Goal: Task Accomplishment & Management: Use online tool/utility

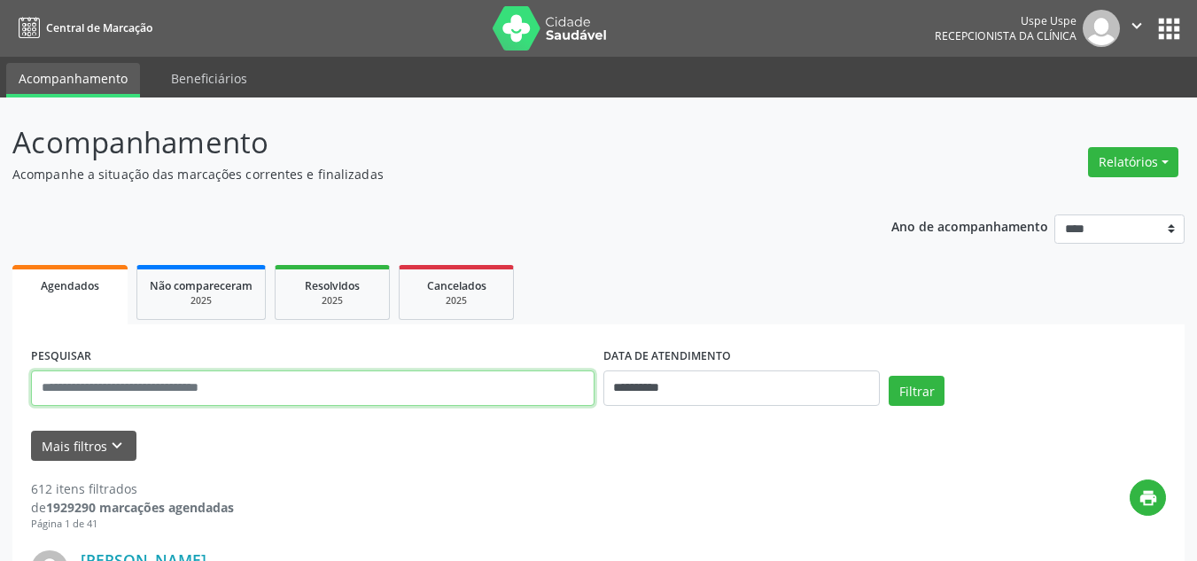
drag, startPoint x: 180, startPoint y: 386, endPoint x: 170, endPoint y: 377, distance: 13.8
click at [180, 386] on input "text" at bounding box center [313, 388] width 564 height 35
click at [889, 376] on button "Filtrar" at bounding box center [917, 391] width 56 height 30
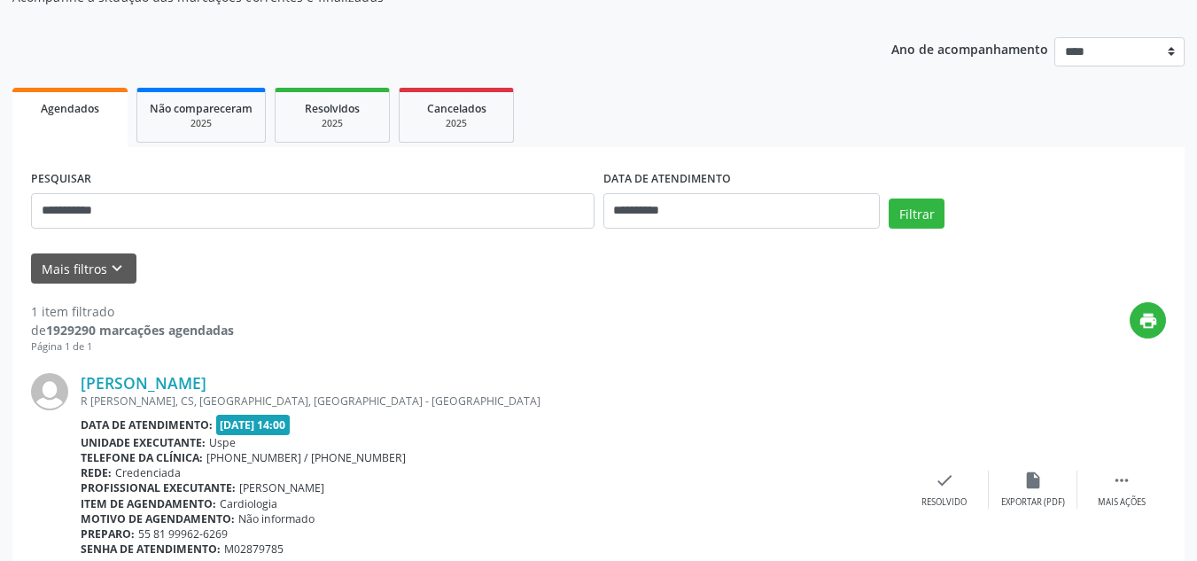
scroll to position [272, 0]
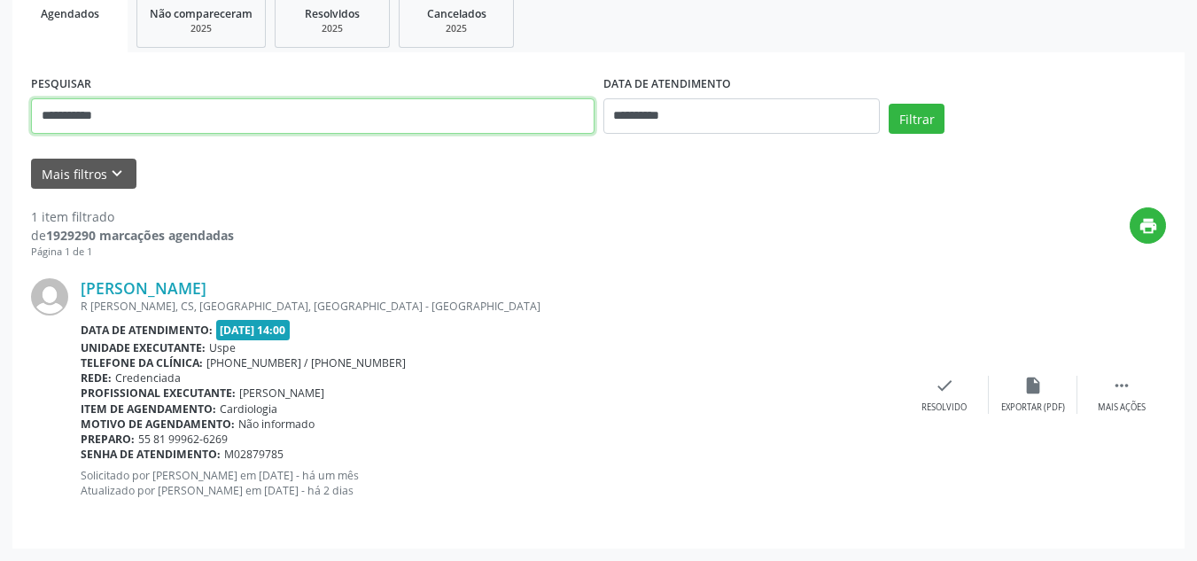
drag, startPoint x: 130, startPoint y: 117, endPoint x: 27, endPoint y: 124, distance: 103.1
click at [27, 125] on div "**********" at bounding box center [313, 108] width 573 height 75
type input "*********"
click at [889, 104] on button "Filtrar" at bounding box center [917, 119] width 56 height 30
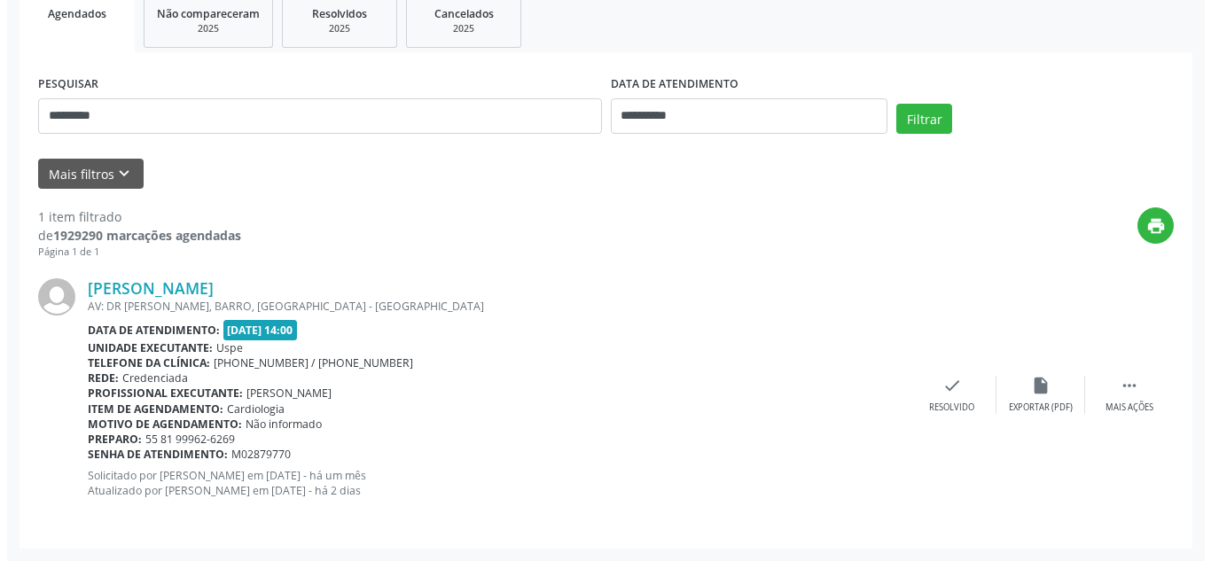
scroll to position [95, 0]
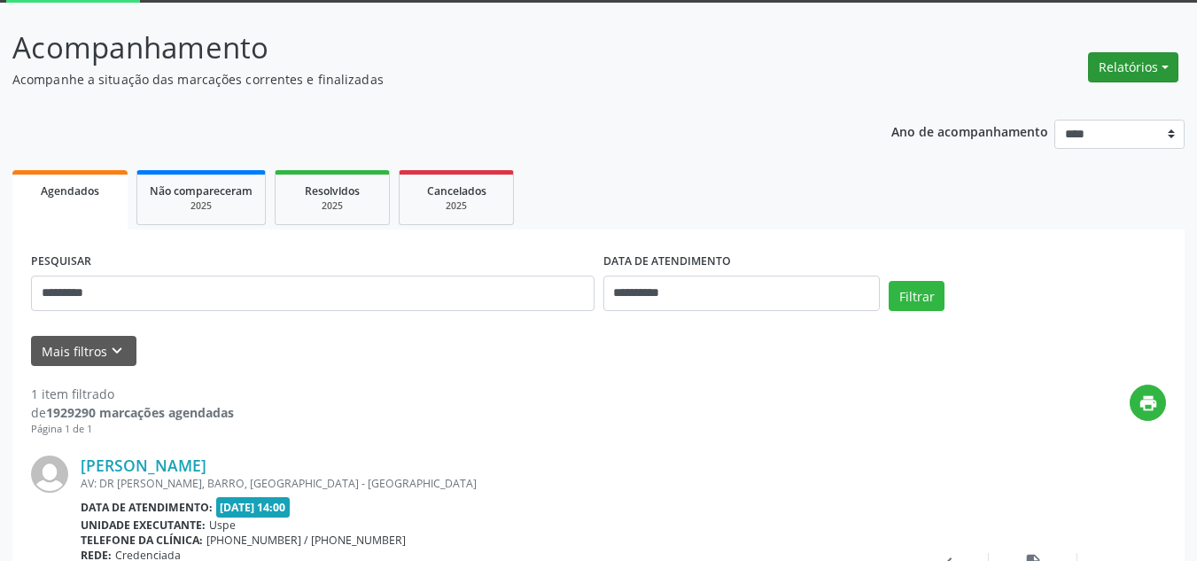
click at [1150, 74] on button "Relatórios" at bounding box center [1133, 67] width 90 height 30
click at [1062, 97] on link "Agendamentos" at bounding box center [1082, 105] width 191 height 25
select select "*"
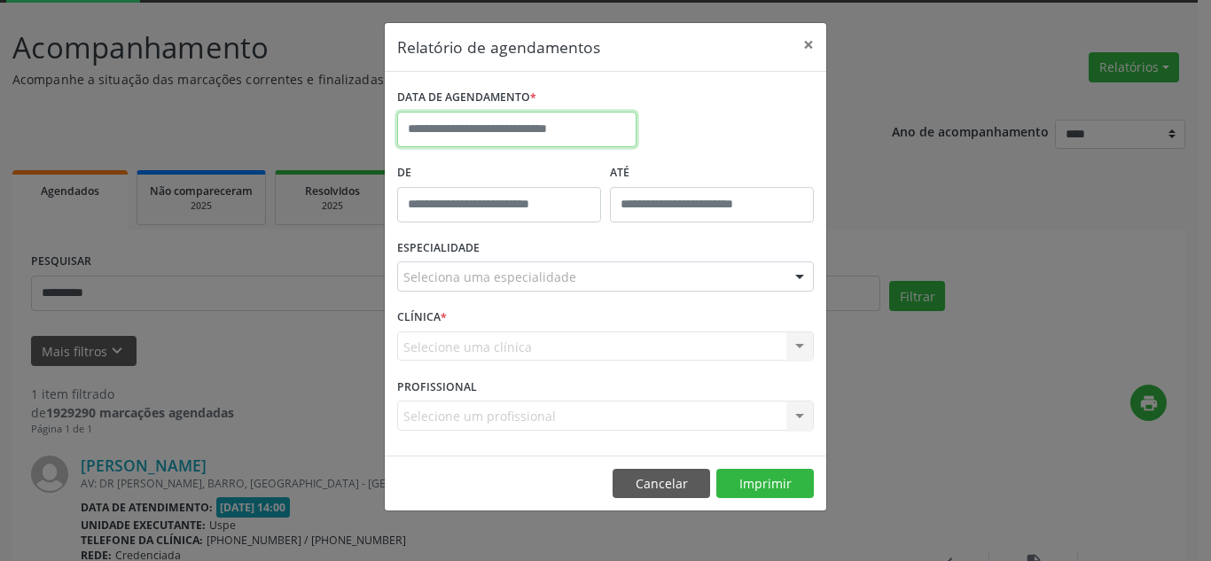
click at [511, 121] on input "text" at bounding box center [516, 129] width 239 height 35
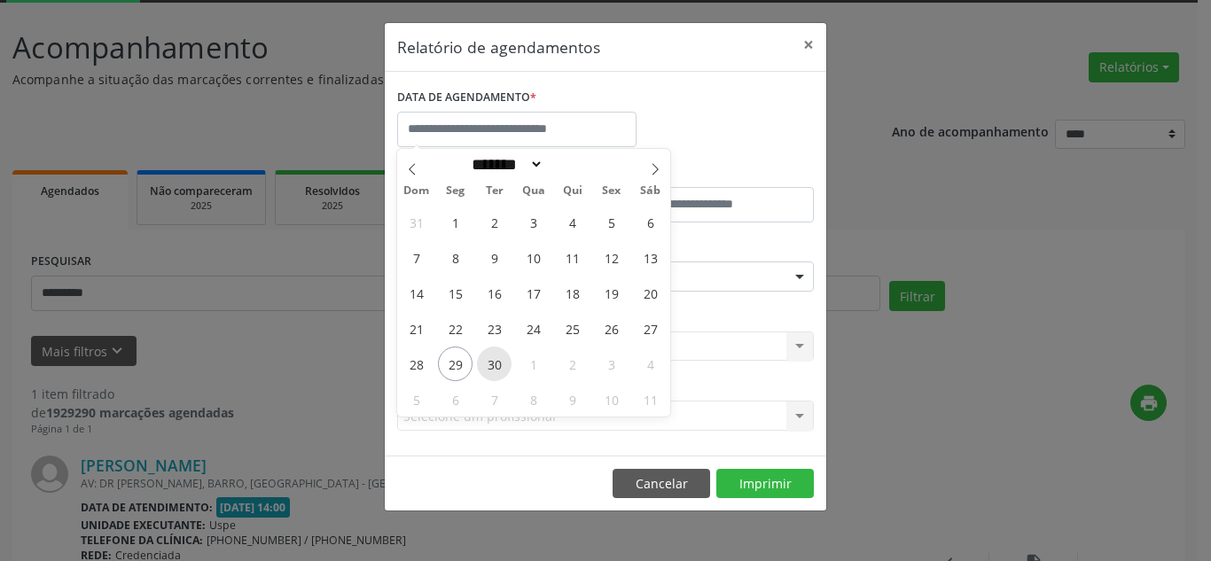
click at [490, 362] on span "30" at bounding box center [494, 364] width 35 height 35
type input "**********"
click at [490, 362] on span "30" at bounding box center [494, 364] width 35 height 35
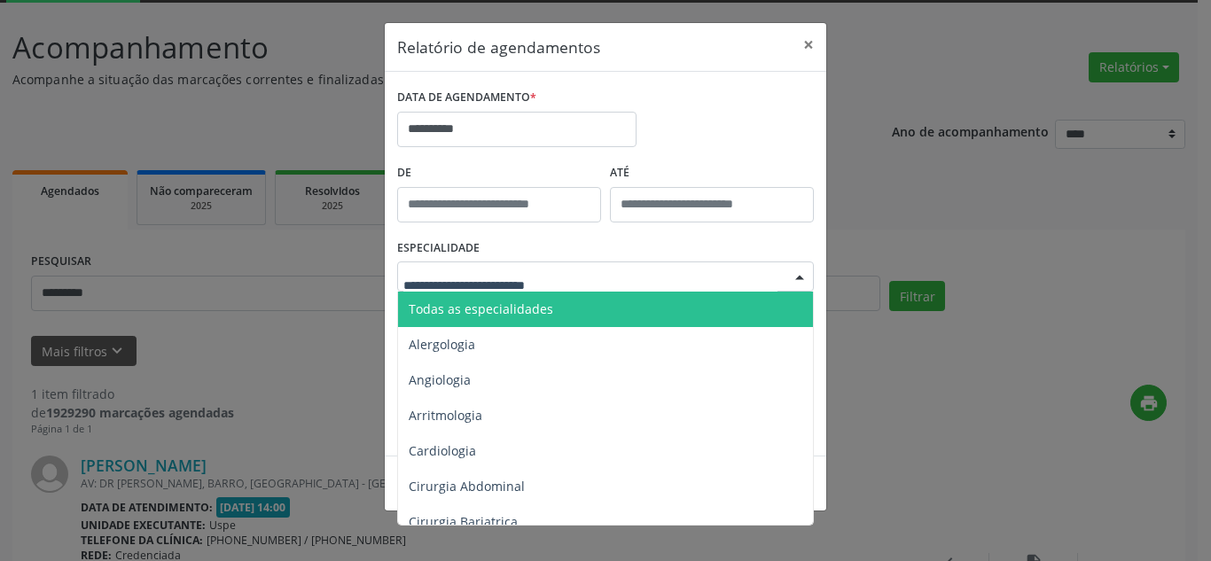
click at [504, 306] on span "Todas as especialidades" at bounding box center [481, 308] width 144 height 17
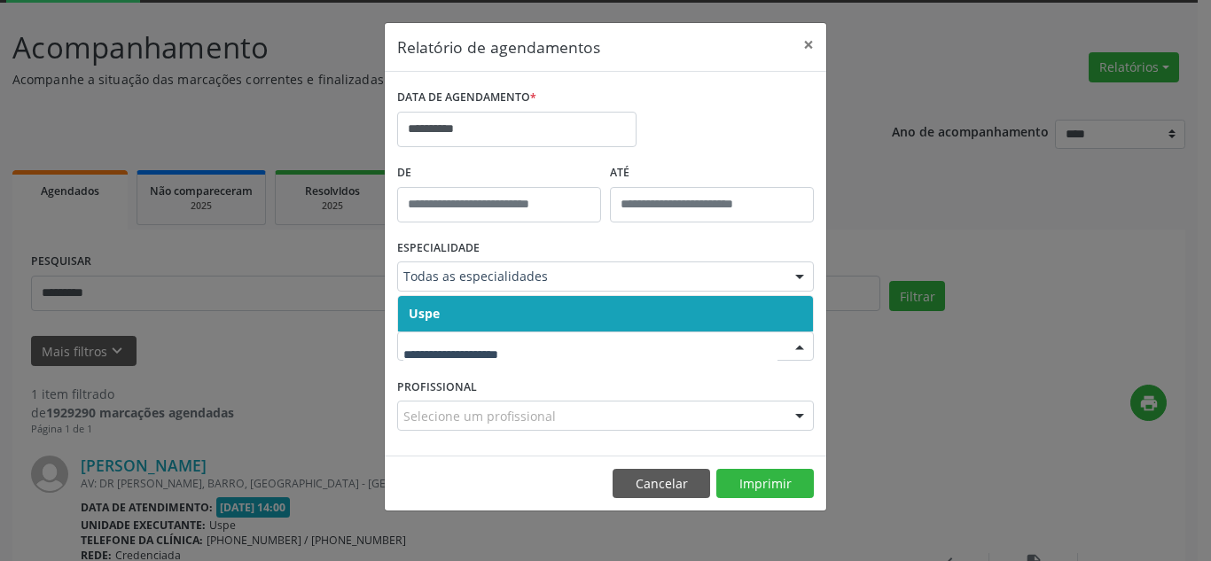
click at [497, 311] on span "Uspe" at bounding box center [605, 313] width 415 height 35
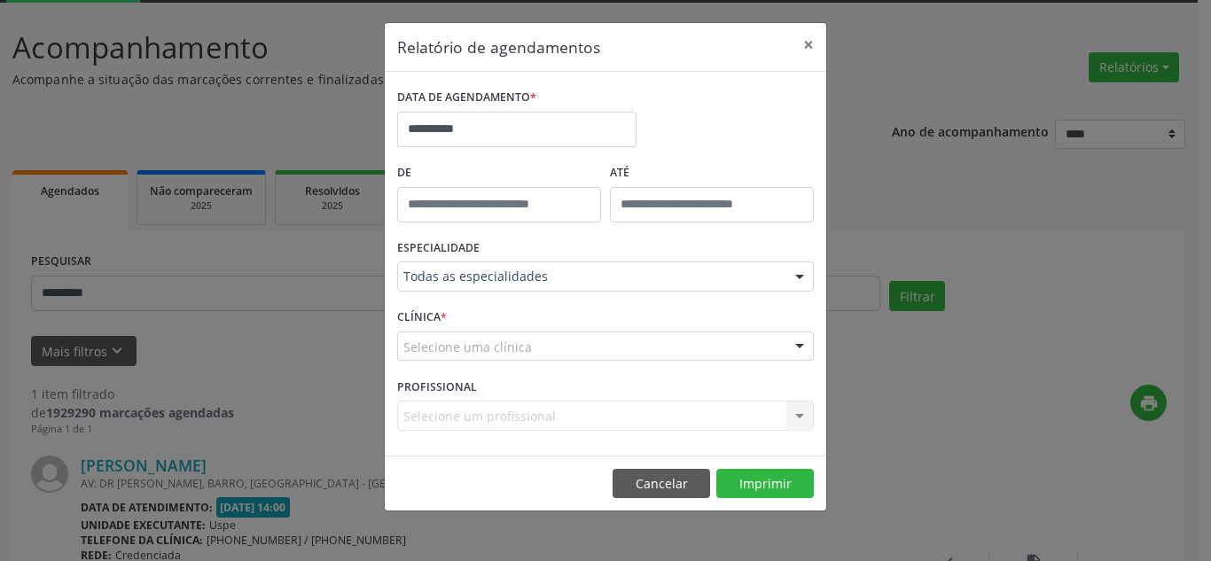
click at [492, 334] on div "Selecione uma clínica" at bounding box center [605, 347] width 417 height 30
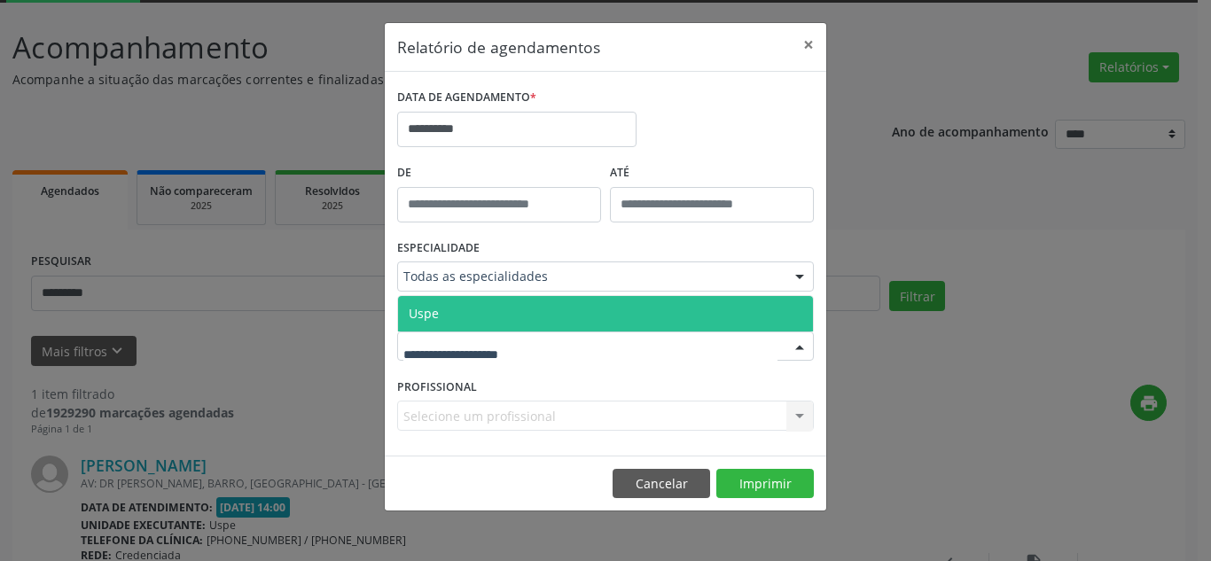
click at [491, 312] on span "Uspe" at bounding box center [605, 313] width 415 height 35
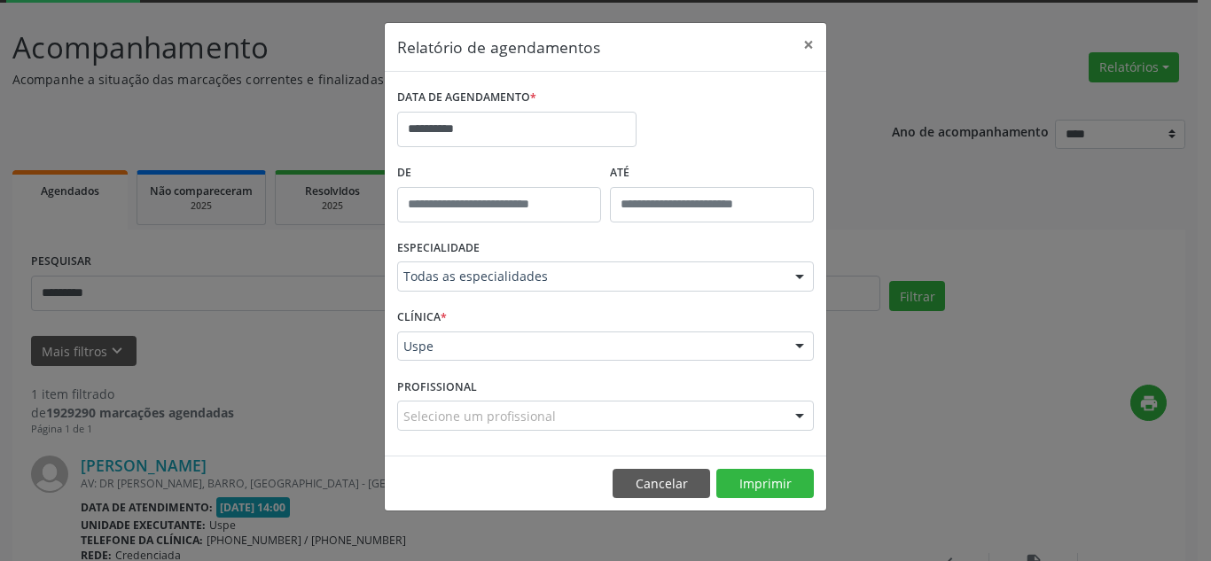
click at [801, 417] on div at bounding box center [799, 417] width 27 height 30
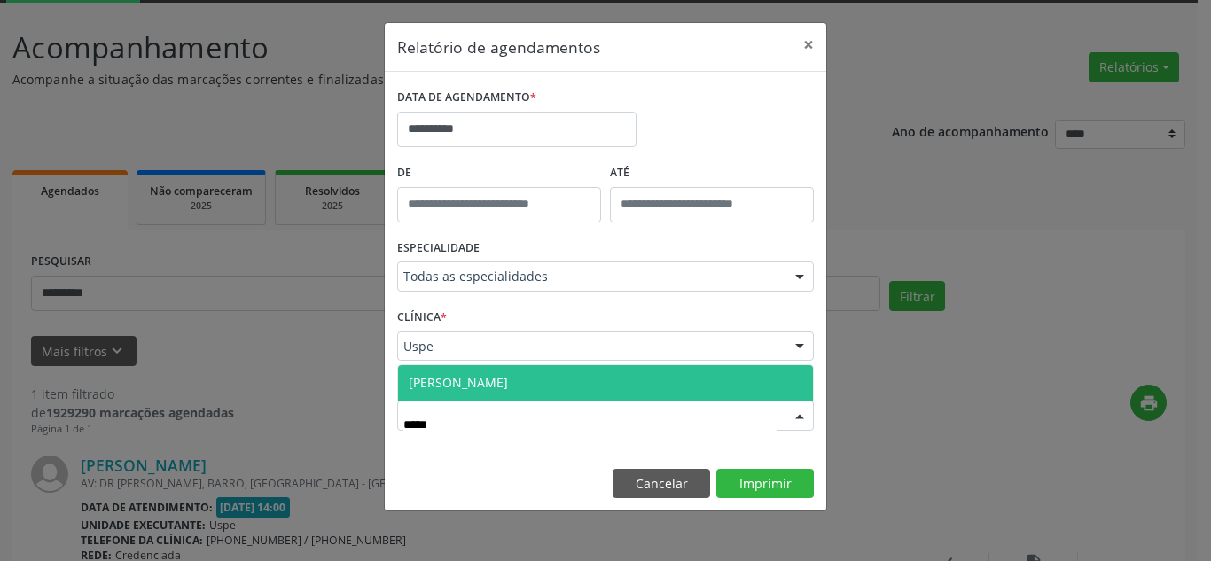
type input "******"
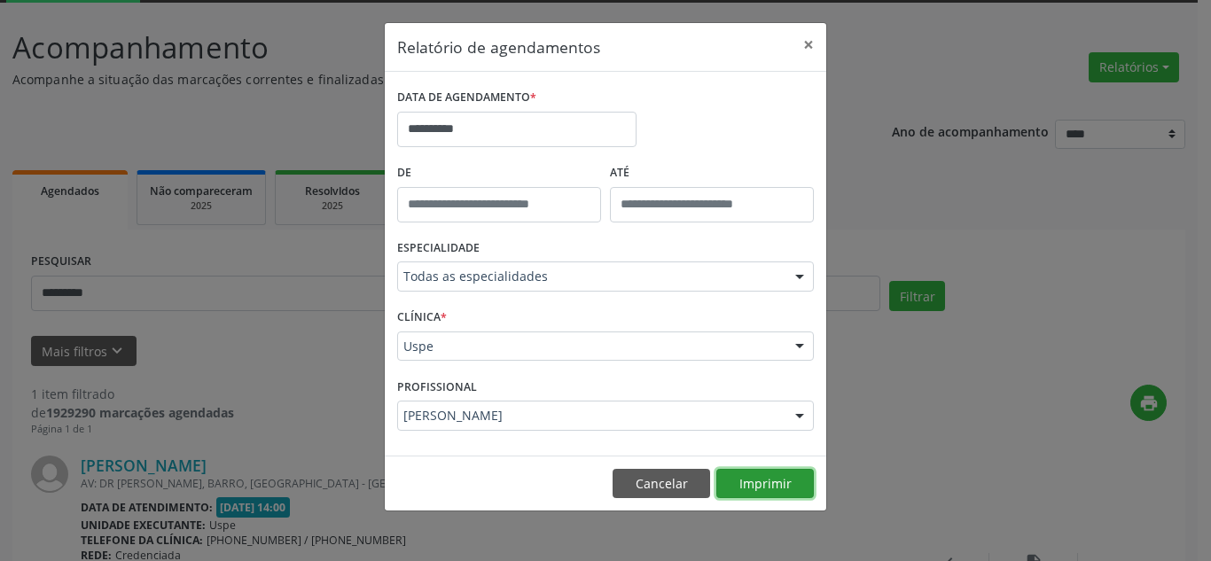
click at [771, 484] on button "Imprimir" at bounding box center [765, 484] width 98 height 30
